Goal: Information Seeking & Learning: Learn about a topic

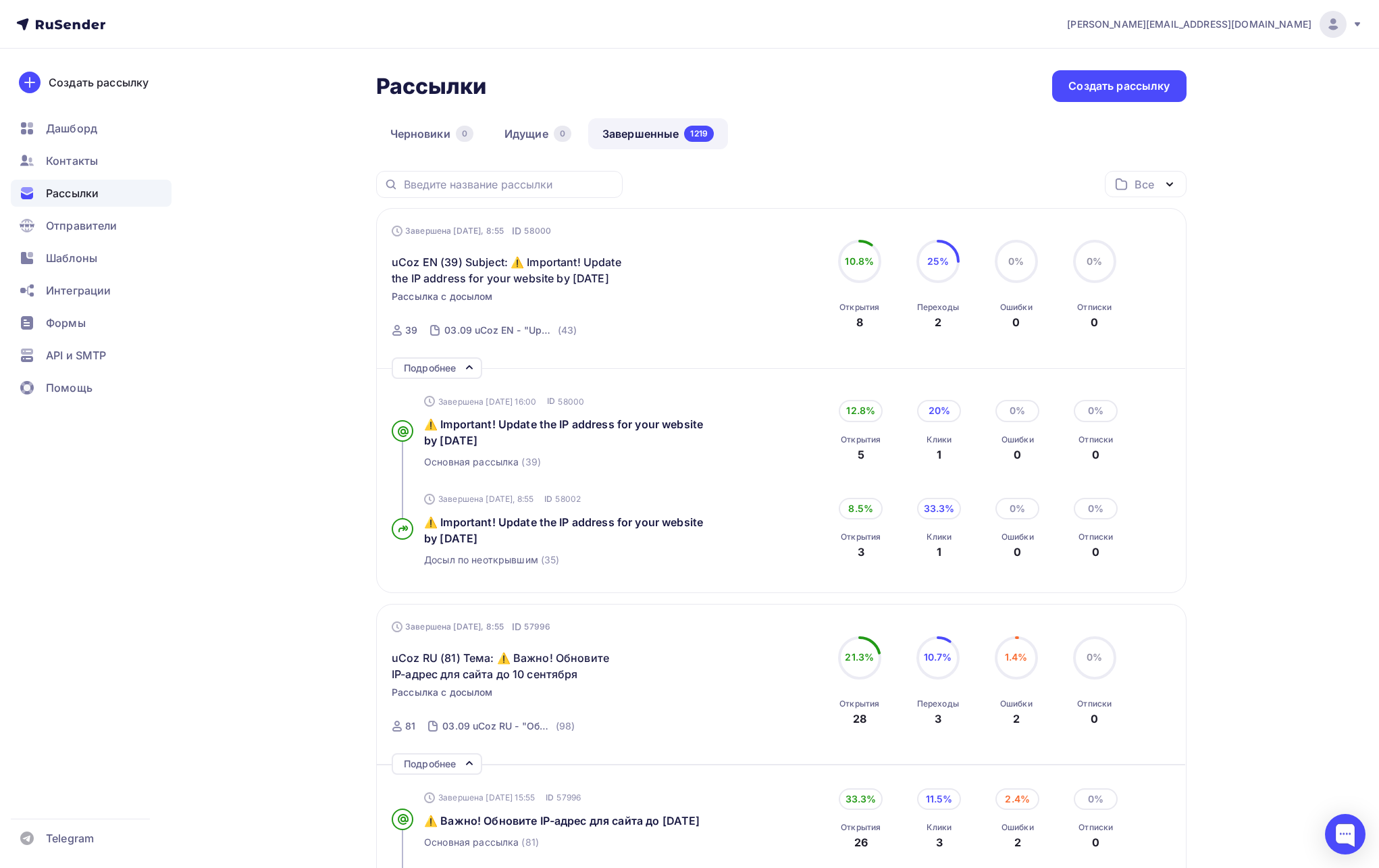
scroll to position [201, 0]
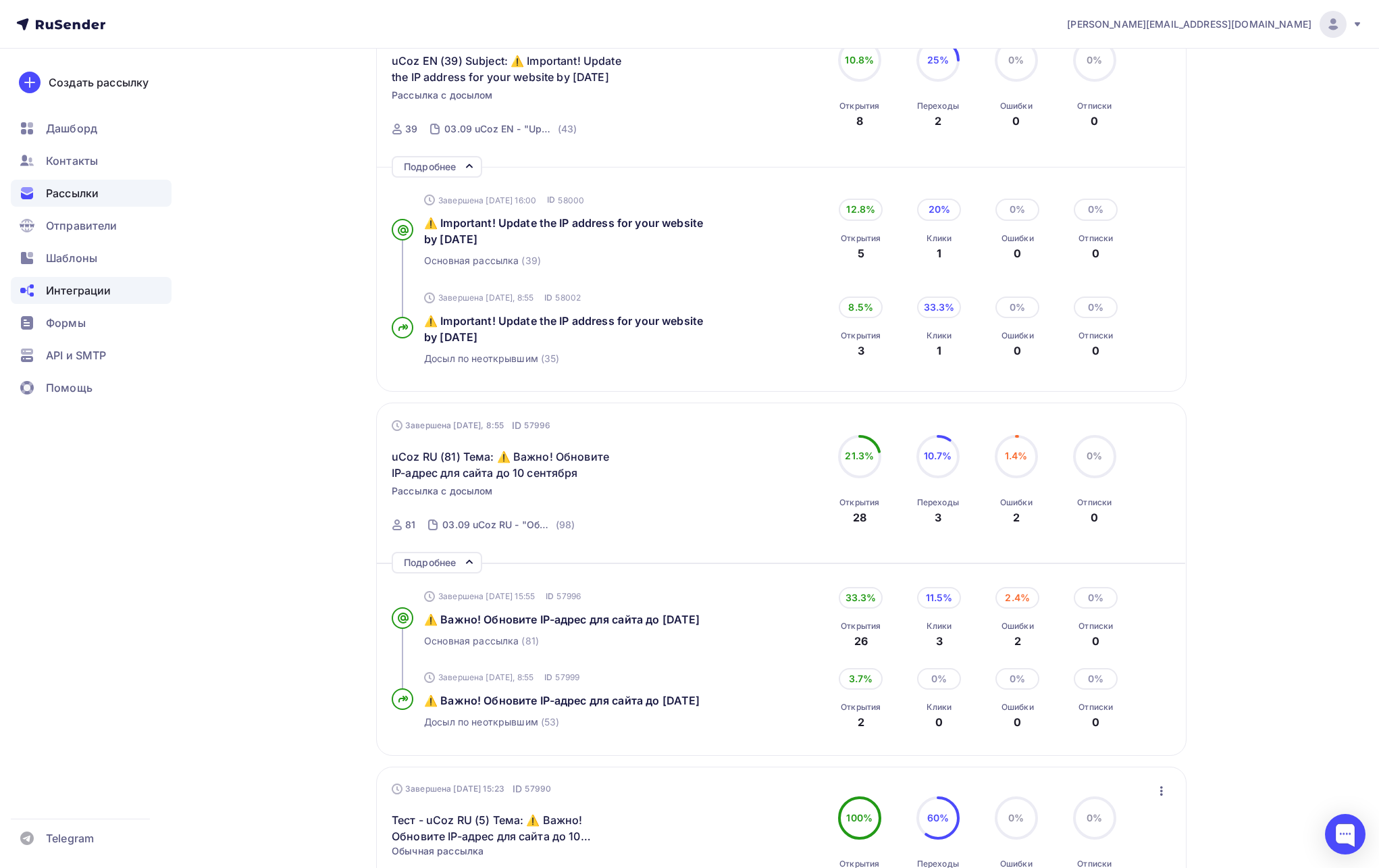
click at [75, 296] on span "Интеграции" at bounding box center [78, 290] width 65 height 16
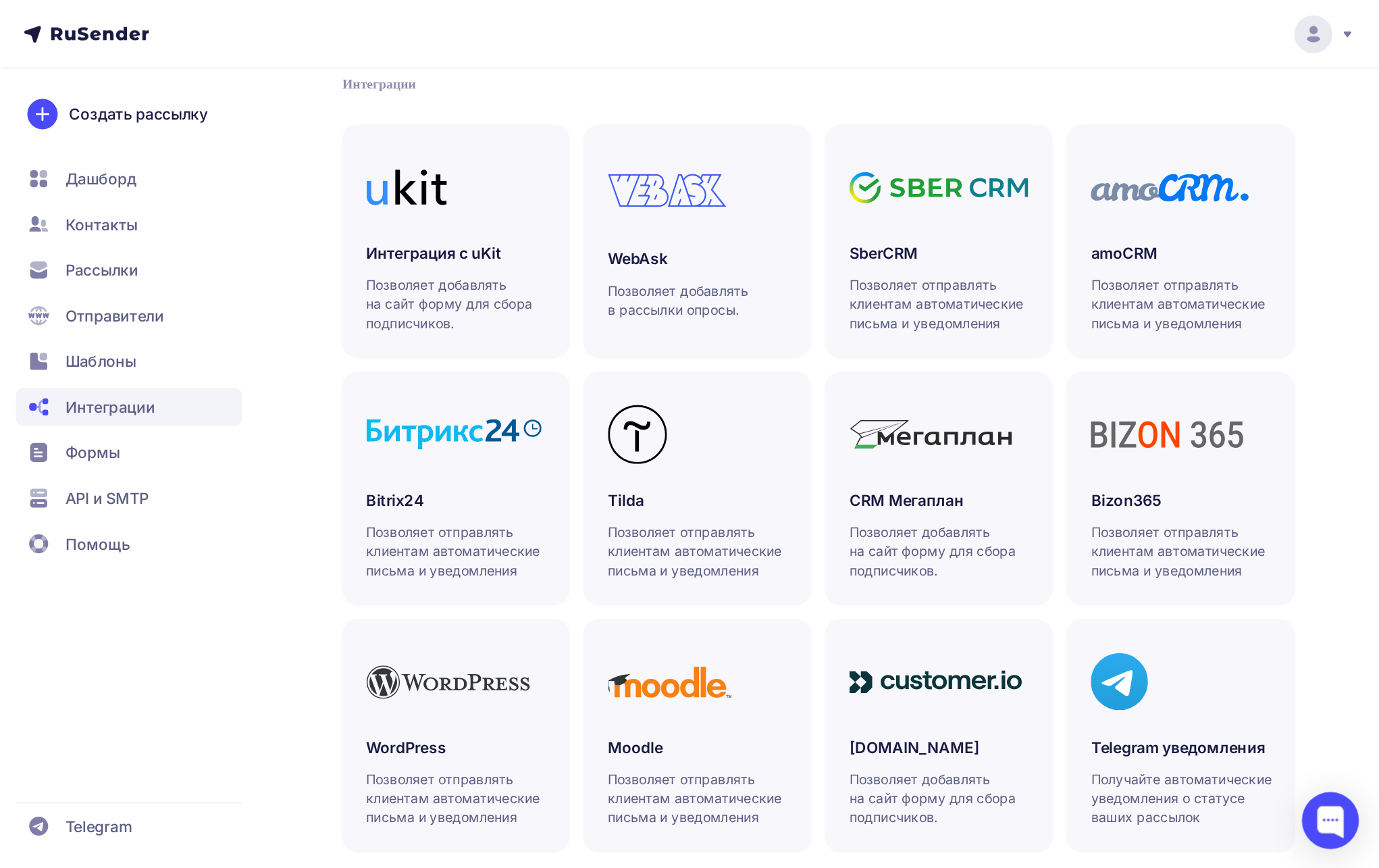
scroll to position [61, 0]
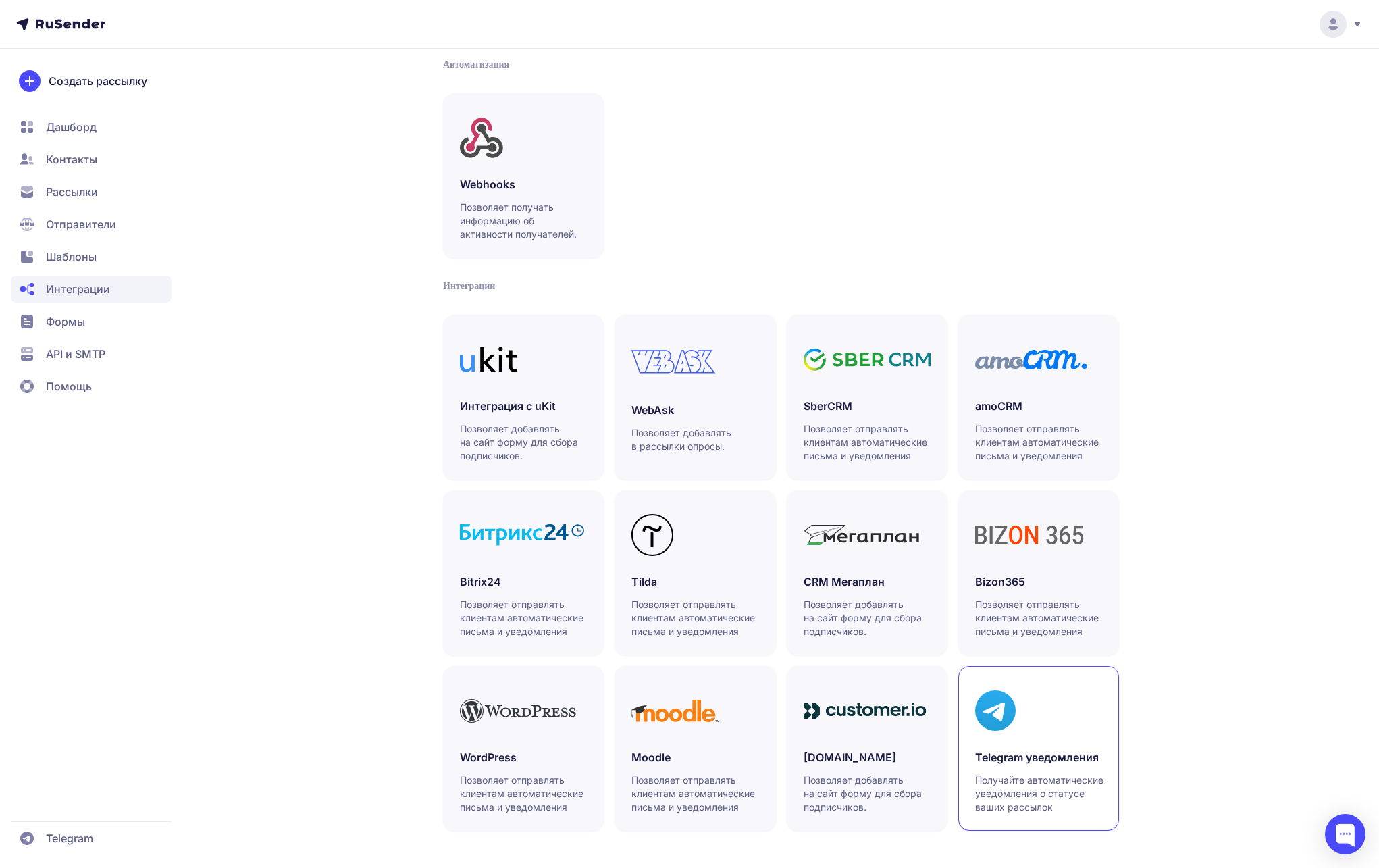
click at [1045, 704] on div at bounding box center [1039, 710] width 127 height 56
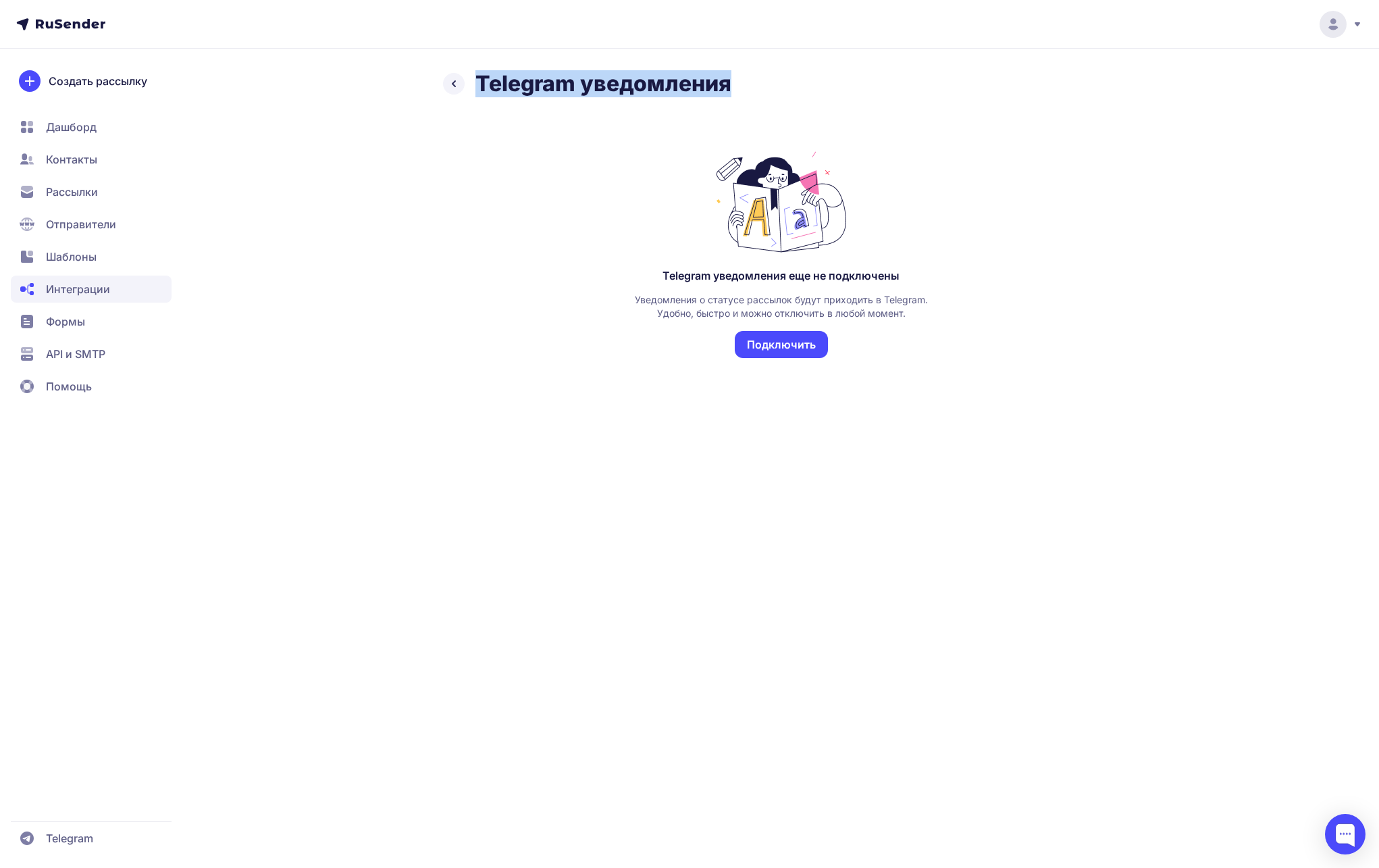
drag, startPoint x: 733, startPoint y: 81, endPoint x: 477, endPoint y: 82, distance: 256.0
click at [477, 82] on div "Telegram уведомления" at bounding box center [781, 84] width 676 height 27
copy h2 "Telegram уведомления"
click at [451, 76] on icon at bounding box center [454, 84] width 16 height 16
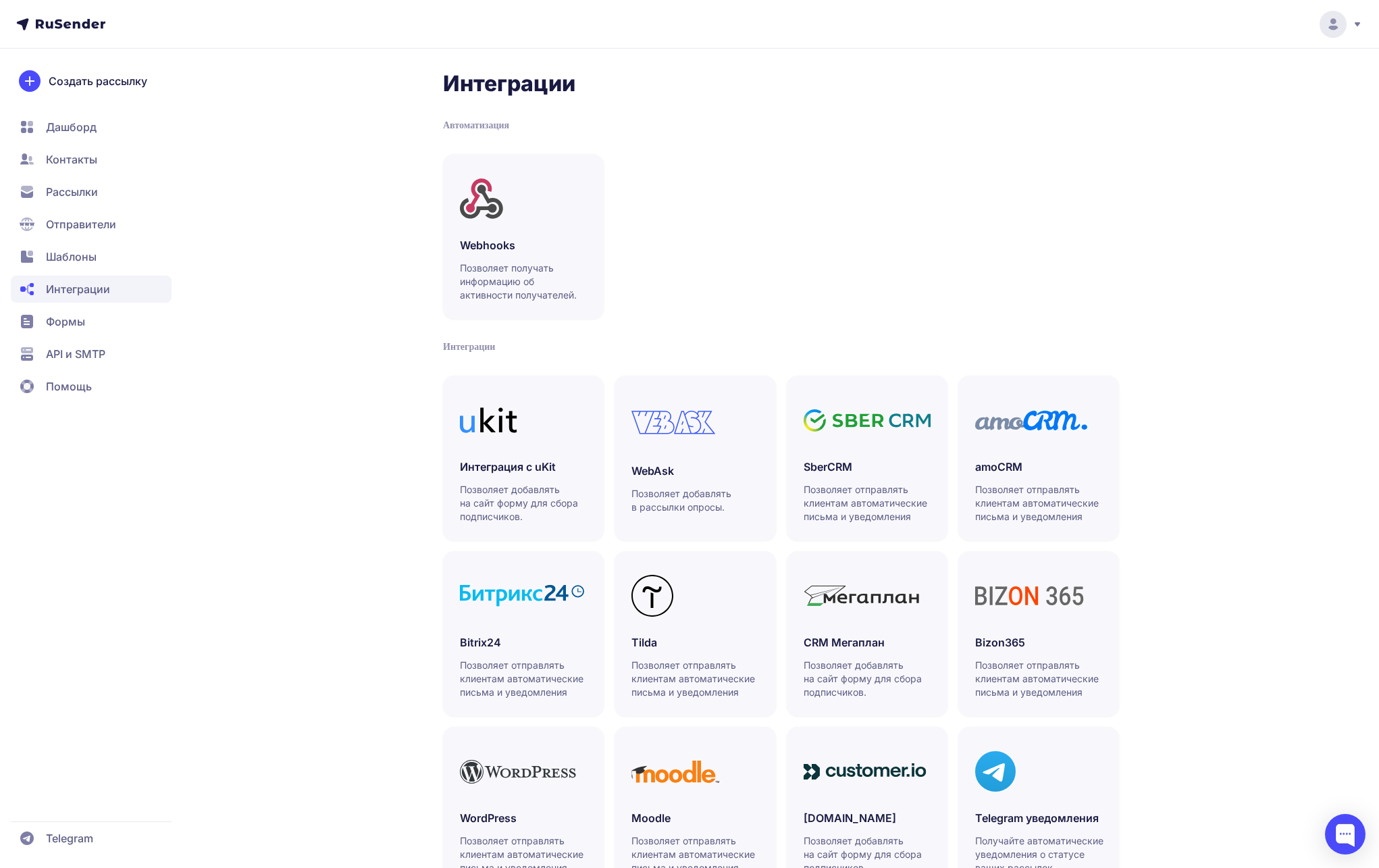
click at [1006, 146] on div "Интеграции Автоматизация Webhooks Позволяет получать информацию об активности п…" at bounding box center [781, 499] width 676 height 858
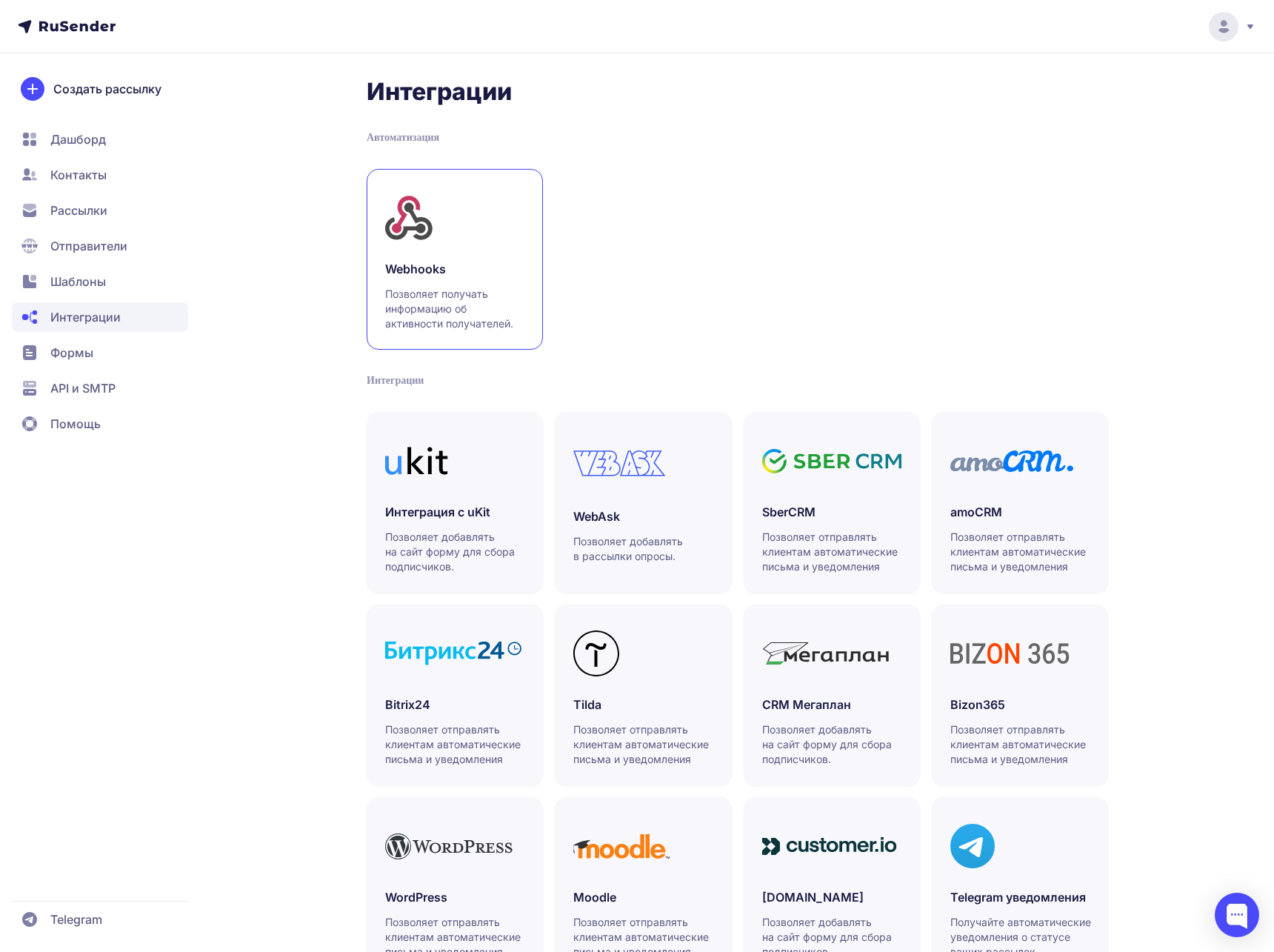
click at [514, 221] on div at bounding box center [454, 217] width 139 height 61
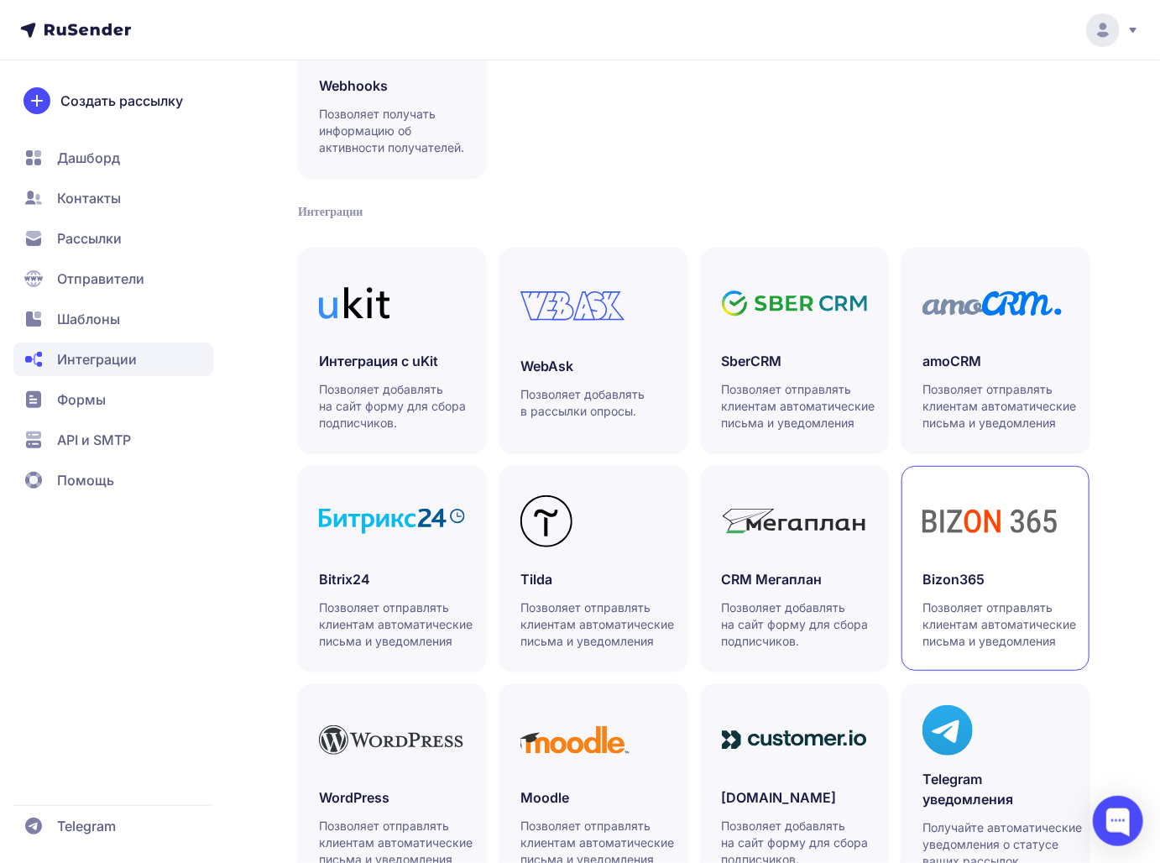
scroll to position [291, 0]
